Goal: Task Accomplishment & Management: Complete application form

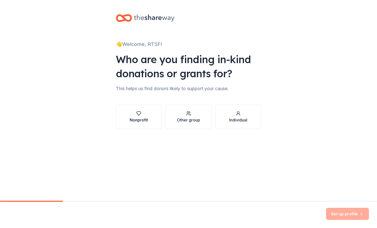
click at [132, 118] on div "Nonprofit" at bounding box center [139, 120] width 18 height 6
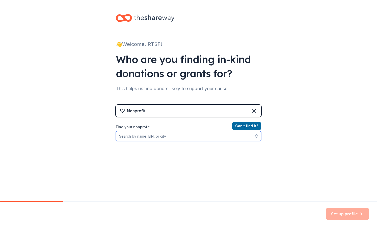
click at [202, 138] on input "Find your nonprofit" at bounding box center [188, 136] width 145 height 10
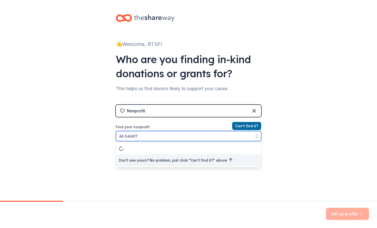
type input "[US_EMPLOYER_IDENTIFICATION_NUMBER]"
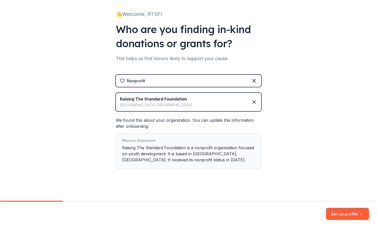
scroll to position [33, 0]
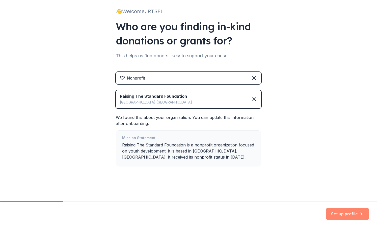
click at [337, 213] on button "Set up profile" at bounding box center [347, 214] width 43 height 12
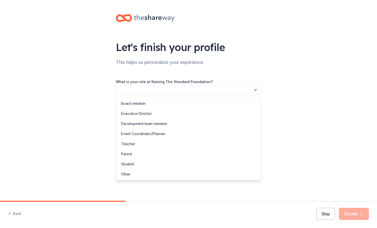
click at [254, 90] on icon "button" at bounding box center [255, 89] width 5 height 5
click at [184, 113] on div "Executive Director" at bounding box center [188, 114] width 143 height 10
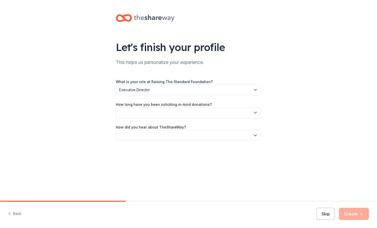
click at [258, 114] on button "button" at bounding box center [188, 112] width 145 height 11
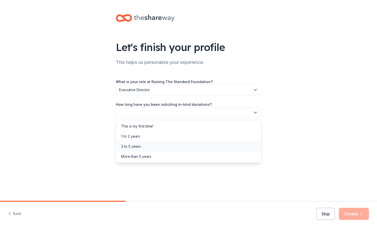
click at [141, 146] on div "2 to 5 years" at bounding box center [188, 146] width 143 height 10
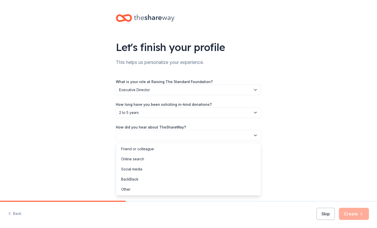
click at [240, 136] on button "button" at bounding box center [188, 135] width 145 height 11
click at [143, 160] on div "Online search" at bounding box center [132, 159] width 23 height 6
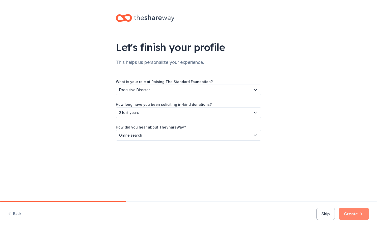
click at [352, 214] on button "Create" at bounding box center [354, 214] width 30 height 12
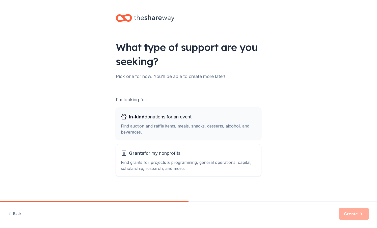
click at [137, 122] on div "In-kind donations for an event Find auction and raffle items, meals, snacks, de…" at bounding box center [188, 124] width 135 height 22
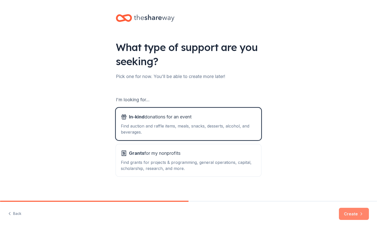
click at [347, 214] on button "Create" at bounding box center [354, 214] width 30 height 12
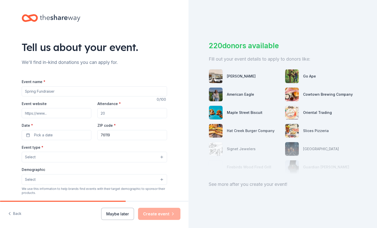
click at [293, 92] on img at bounding box center [292, 95] width 14 height 14
click at [61, 91] on input "Event name *" at bounding box center [94, 91] width 145 height 10
type input "Season of Giving Fundraising Raffle"
click at [112, 113] on input "Attendance *" at bounding box center [132, 113] width 70 height 10
type input "200"
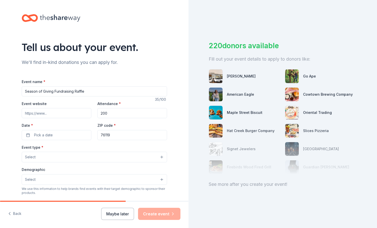
click at [56, 113] on input "Event website" at bounding box center [57, 113] width 70 height 10
type input "[URL][DOMAIN_NAME]"
click at [59, 135] on button "Pick a date" at bounding box center [57, 135] width 70 height 10
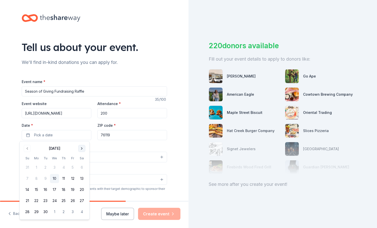
click at [81, 148] on button "Go to next month" at bounding box center [81, 148] width 7 height 7
click at [37, 212] on button "27" at bounding box center [36, 211] width 9 height 9
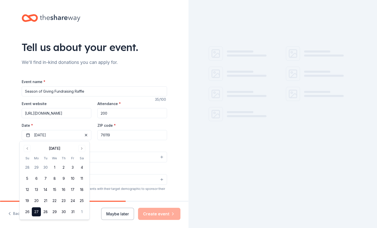
click at [174, 150] on div "Tell us about your event. We'll find in-kind donations you can apply for. Event…" at bounding box center [94, 168] width 189 height 336
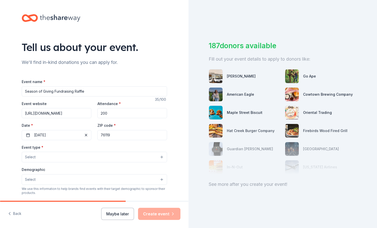
click at [161, 158] on button "Select" at bounding box center [94, 157] width 145 height 11
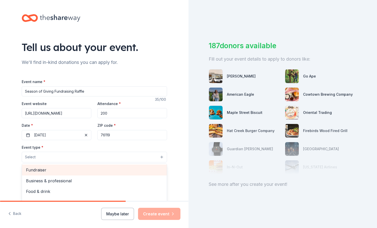
click at [56, 169] on span "Fundraiser" at bounding box center [94, 170] width 137 height 7
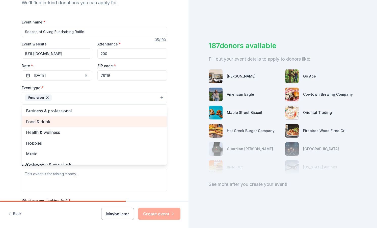
click at [56, 120] on span "Food & drink" at bounding box center [94, 121] width 137 height 7
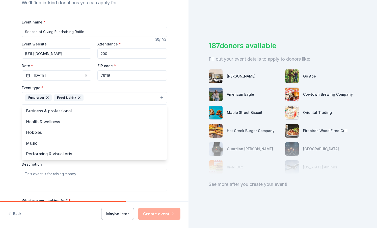
click at [82, 177] on div "Event type * Fundraiser Food & drink Business & professional Health & wellness …" at bounding box center [94, 138] width 145 height 107
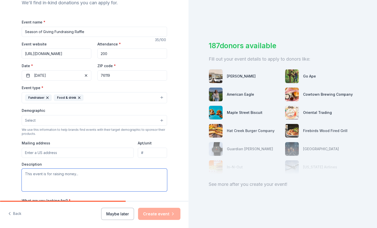
click at [82, 175] on textarea at bounding box center [94, 180] width 145 height 23
drag, startPoint x: 22, startPoint y: 174, endPoint x: 40, endPoint y: 172, distance: 18.5
click at [40, 172] on textarea at bounding box center [94, 180] width 145 height 23
click at [152, 175] on textarea "This event is for raising money to support our scholarships that are issued to …" at bounding box center [94, 180] width 145 height 23
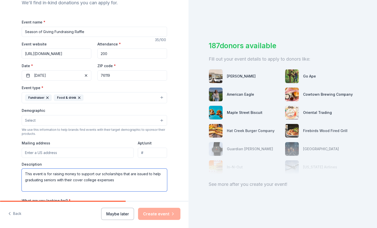
click at [82, 180] on textarea "This event is for raising money to support our scholarships that are issued to …" at bounding box center [94, 180] width 145 height 23
click at [101, 181] on textarea "This event is for raising money to support our scholarships that are issued to …" at bounding box center [94, 180] width 145 height 23
click at [99, 175] on textarea "This event is for raising money to support our scholarships that are issued to …" at bounding box center [94, 180] width 145 height 23
click at [158, 174] on textarea "This event is for raising money to support the scholarships that are issued to …" at bounding box center [94, 180] width 145 height 23
drag, startPoint x: 41, startPoint y: 180, endPoint x: 18, endPoint y: 185, distance: 23.7
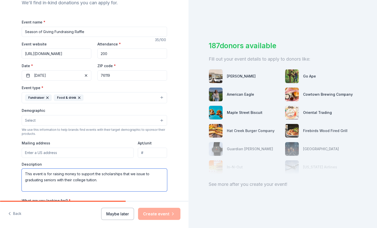
click at [18, 185] on div "Tell us about your event. We'll find in-kind donations you can apply for. Event…" at bounding box center [95, 108] width 162 height 336
click at [59, 181] on textarea "This event is for raising money to support the scholarships that we issue to pa…" at bounding box center [94, 180] width 145 height 23
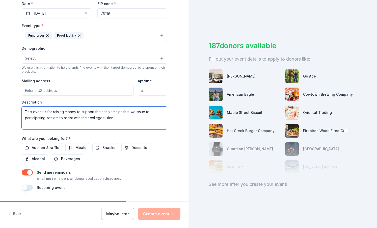
scroll to position [126, 0]
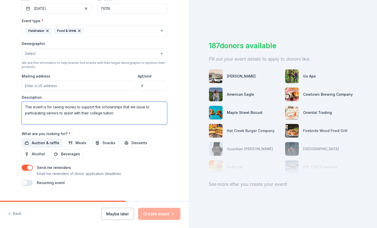
type textarea "This event is for raising money to support the scholarships that we issue to pa…"
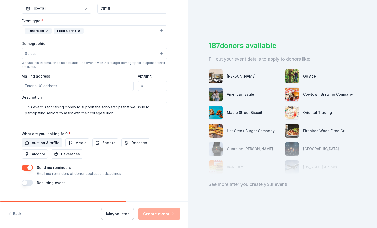
click at [48, 143] on span "Auction & raffle" at bounding box center [46, 143] width 28 height 6
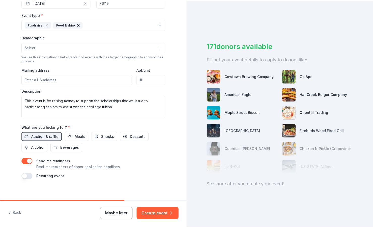
scroll to position [136, 0]
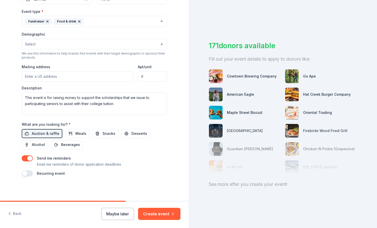
click at [27, 159] on button "button" at bounding box center [27, 158] width 11 height 6
click at [114, 215] on button "Maybe later" at bounding box center [117, 214] width 33 height 12
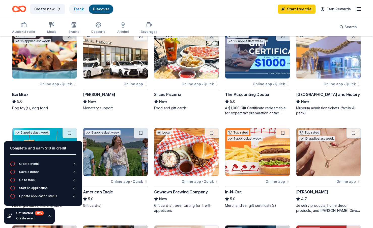
scroll to position [144, 0]
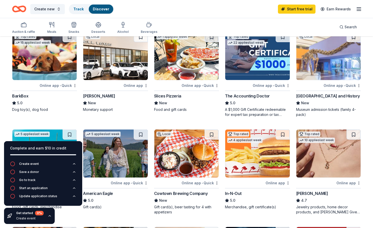
click at [111, 73] on img at bounding box center [115, 56] width 64 height 48
